Goal: Information Seeking & Learning: Understand process/instructions

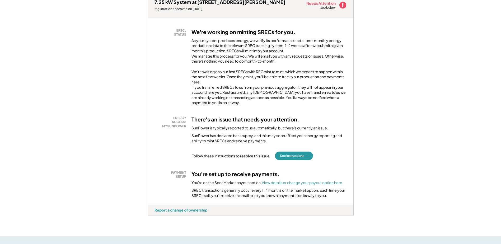
scroll to position [92, 0]
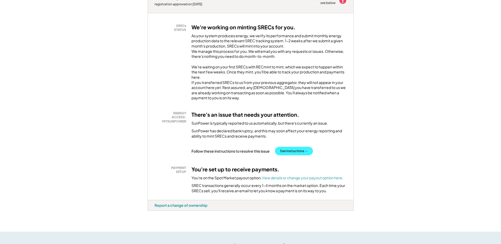
click at [296, 155] on button "See instructions →" at bounding box center [294, 151] width 38 height 8
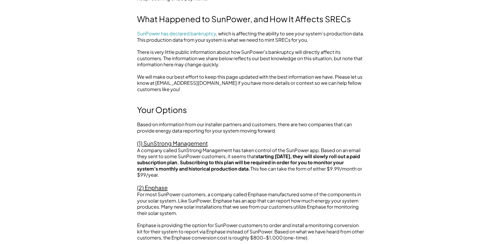
scroll to position [99, 0]
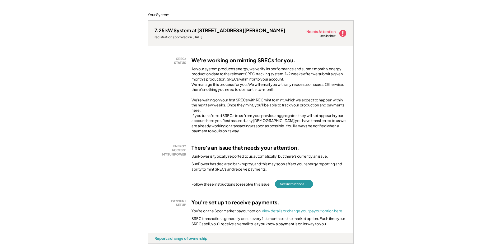
scroll to position [46, 0]
